Goal: Navigation & Orientation: Find specific page/section

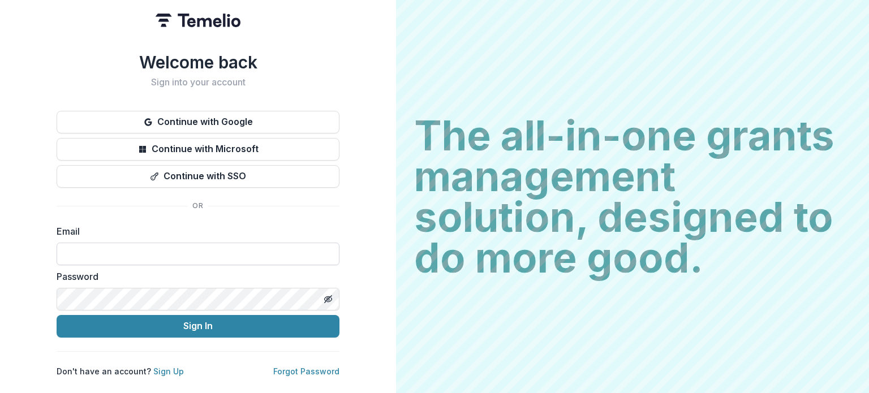
click at [125, 252] on input at bounding box center [198, 254] width 283 height 23
type input "**********"
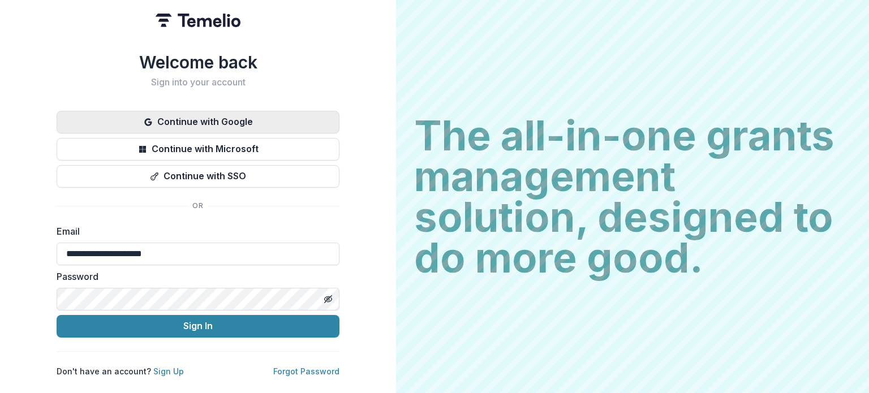
click at [197, 118] on button "Continue with Google" at bounding box center [198, 122] width 283 height 23
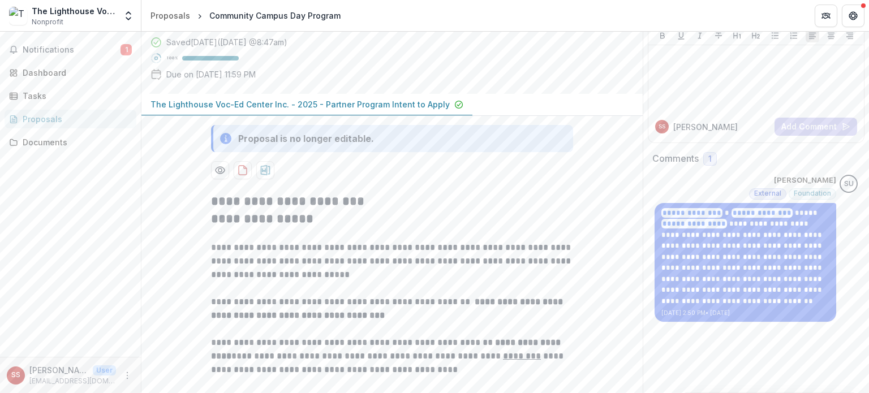
scroll to position [57, 0]
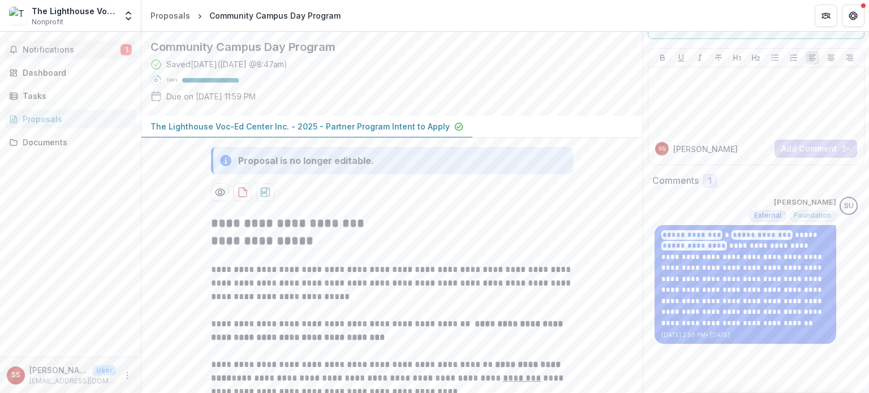
click at [63, 47] on span "Notifications" at bounding box center [72, 50] width 98 height 10
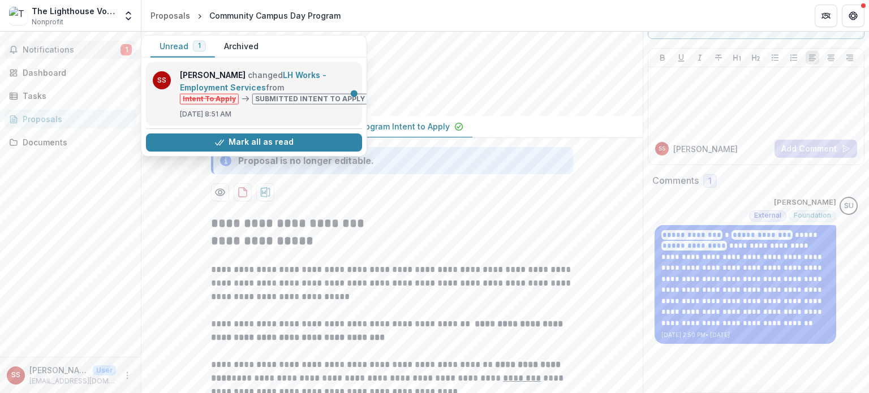
click at [301, 91] on link "LH Works - Employment Services" at bounding box center [253, 81] width 147 height 22
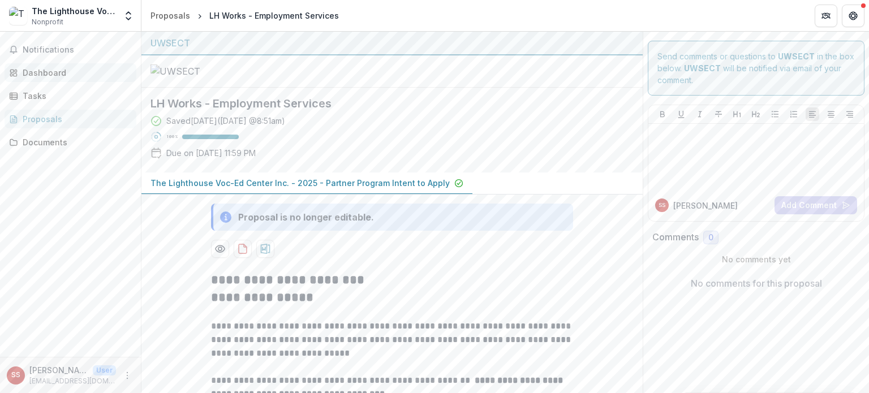
click at [52, 79] on link "Dashboard" at bounding box center [71, 72] width 132 height 19
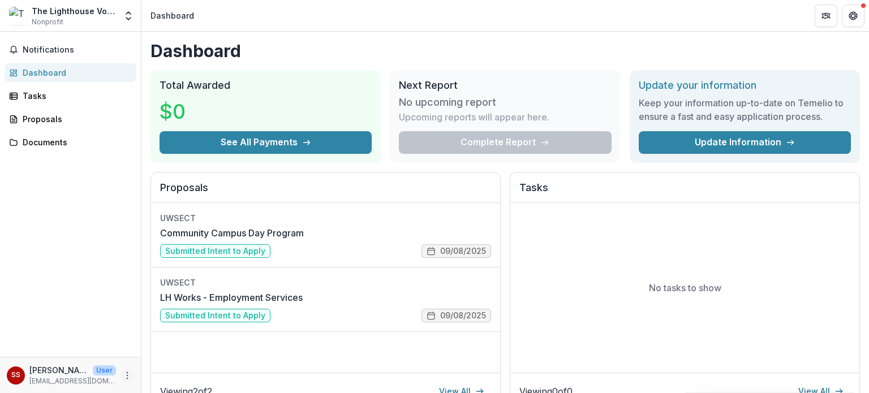
click at [132, 371] on button "More" at bounding box center [128, 376] width 14 height 14
click at [81, 378] on p "ssargent@lvecenter.com" at bounding box center [72, 381] width 87 height 10
click at [13, 382] on span "SS" at bounding box center [16, 376] width 18 height 18
click at [126, 12] on icon "Open entity switcher" at bounding box center [128, 15] width 11 height 11
click at [66, 42] on link "Team Settings" at bounding box center [71, 44] width 136 height 19
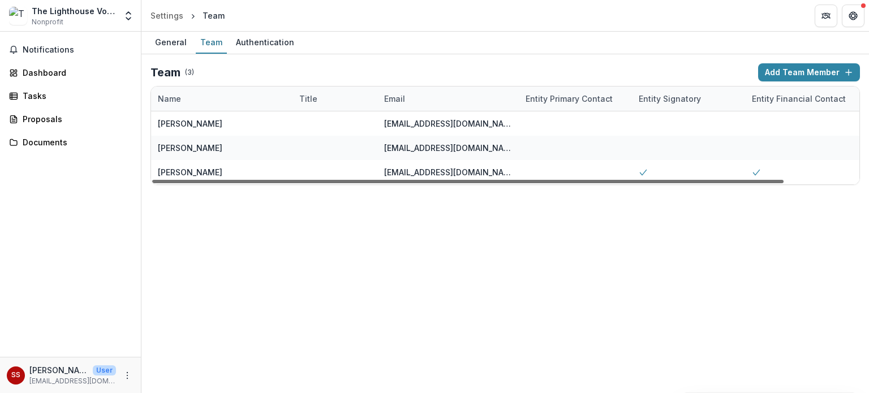
drag, startPoint x: 751, startPoint y: 181, endPoint x: 510, endPoint y: 184, distance: 240.6
click at [510, 183] on div at bounding box center [468, 181] width 632 height 3
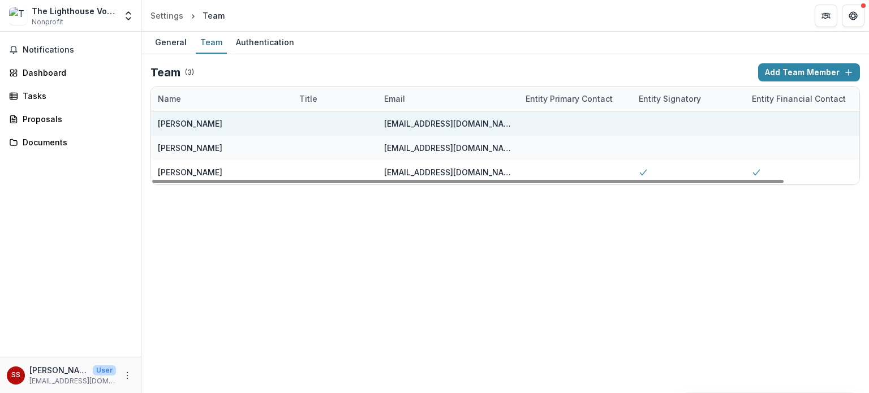
click at [534, 122] on div at bounding box center [575, 124] width 113 height 24
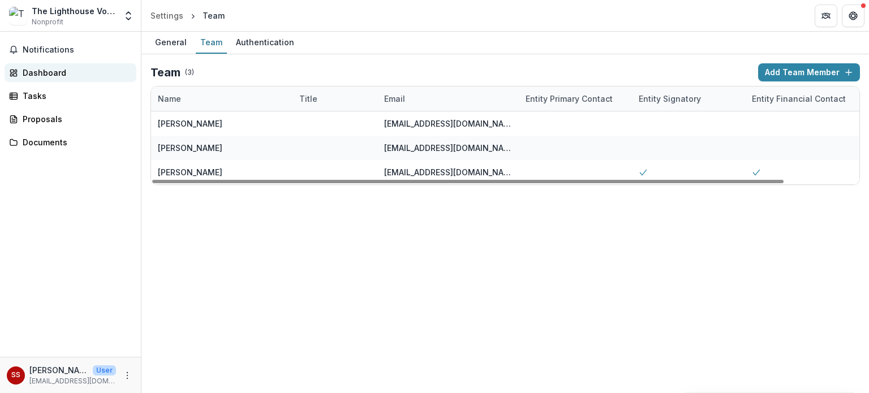
click at [41, 65] on link "Dashboard" at bounding box center [71, 72] width 132 height 19
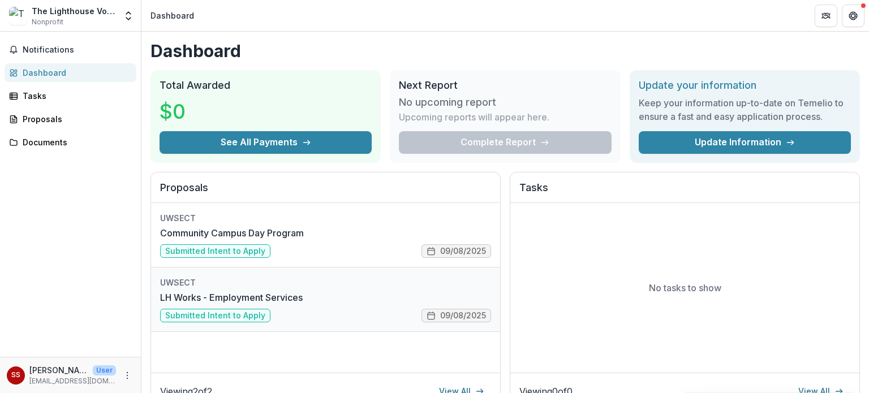
click at [265, 295] on link "LH Works - Employment Services" at bounding box center [231, 298] width 143 height 14
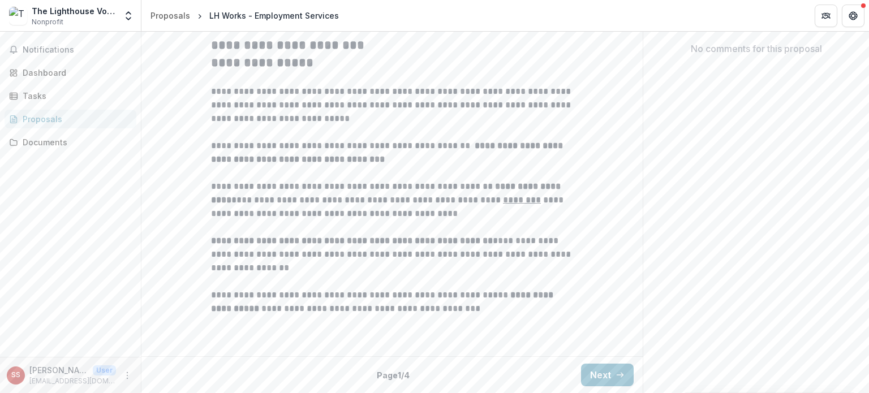
scroll to position [338, 0]
click at [622, 372] on button "Next" at bounding box center [607, 375] width 53 height 23
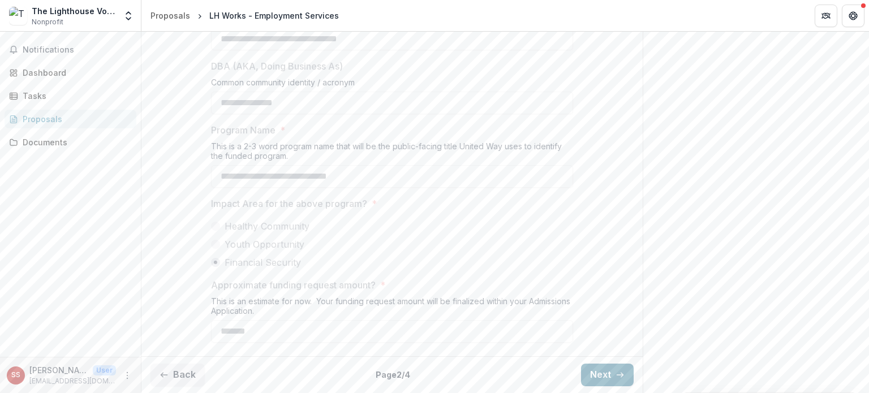
click at [599, 375] on button "Next" at bounding box center [607, 375] width 53 height 23
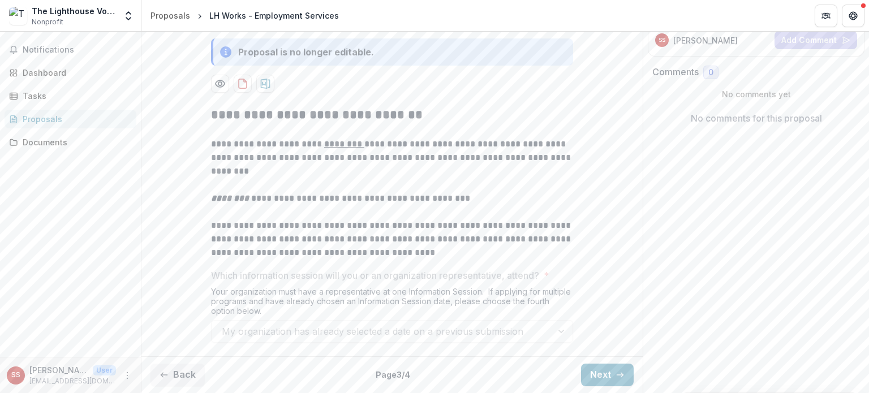
scroll to position [0, 0]
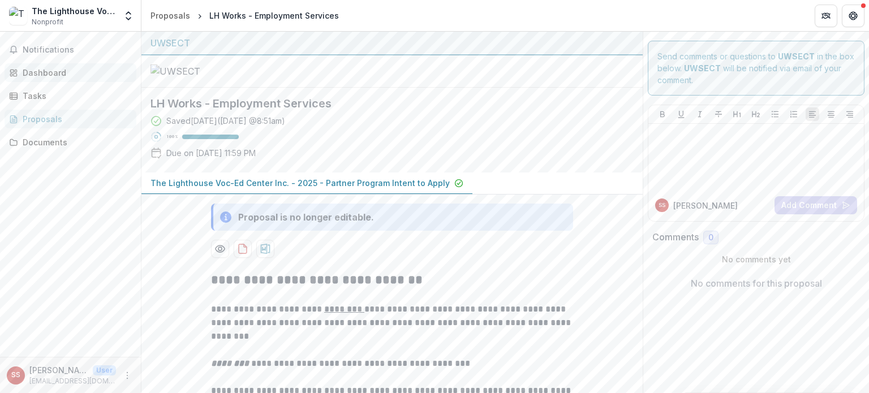
click at [38, 67] on div "Dashboard" at bounding box center [75, 73] width 105 height 12
